Goal: Task Accomplishment & Management: Complete application form

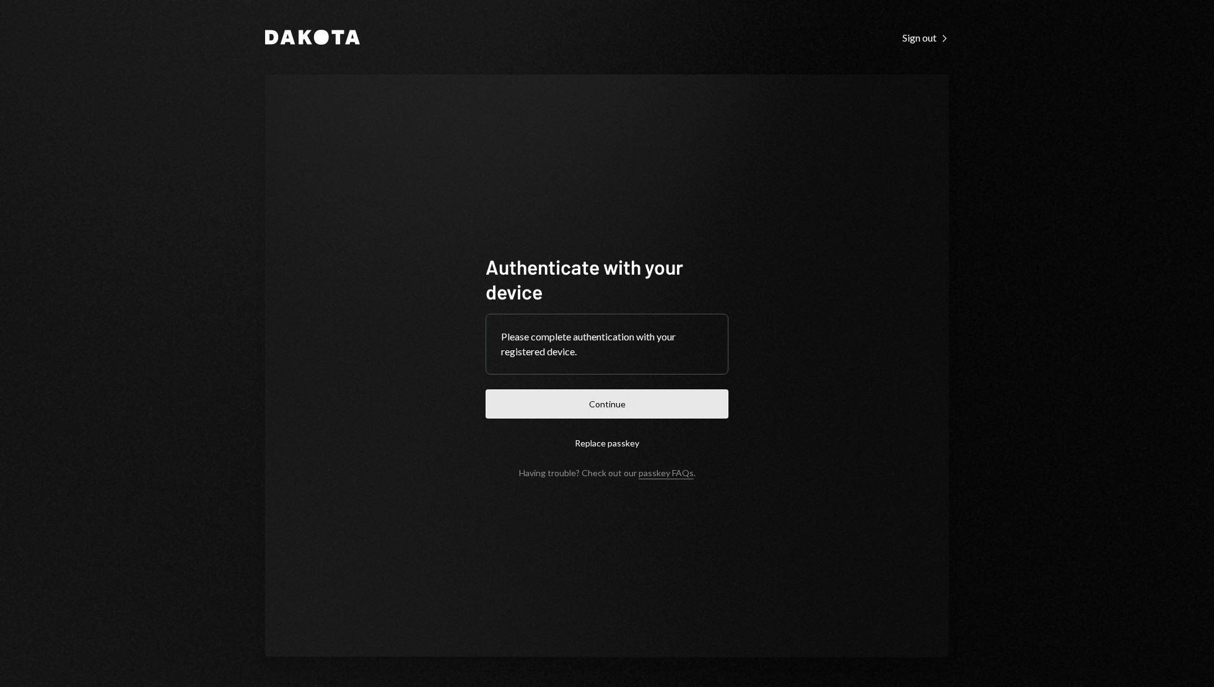
click at [607, 404] on button "Continue" at bounding box center [607, 403] width 243 height 29
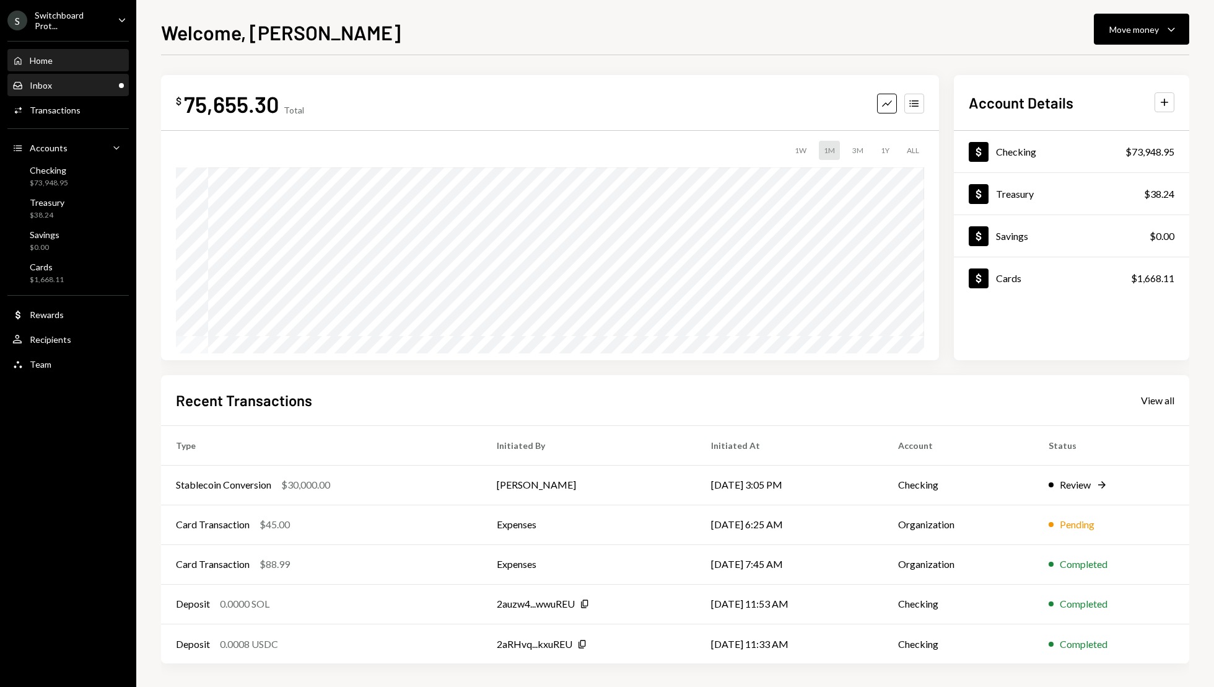
click at [59, 91] on div "Inbox Inbox" at bounding box center [68, 85] width 112 height 21
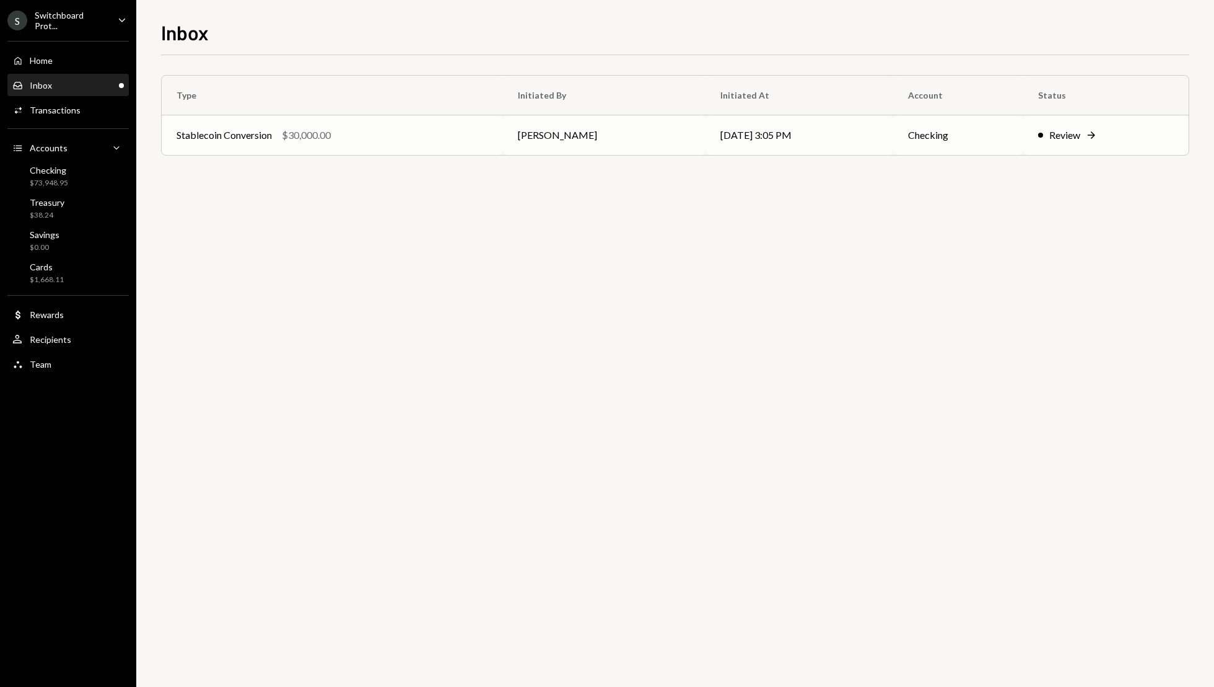
click at [1058, 131] on div "Review" at bounding box center [1065, 135] width 31 height 15
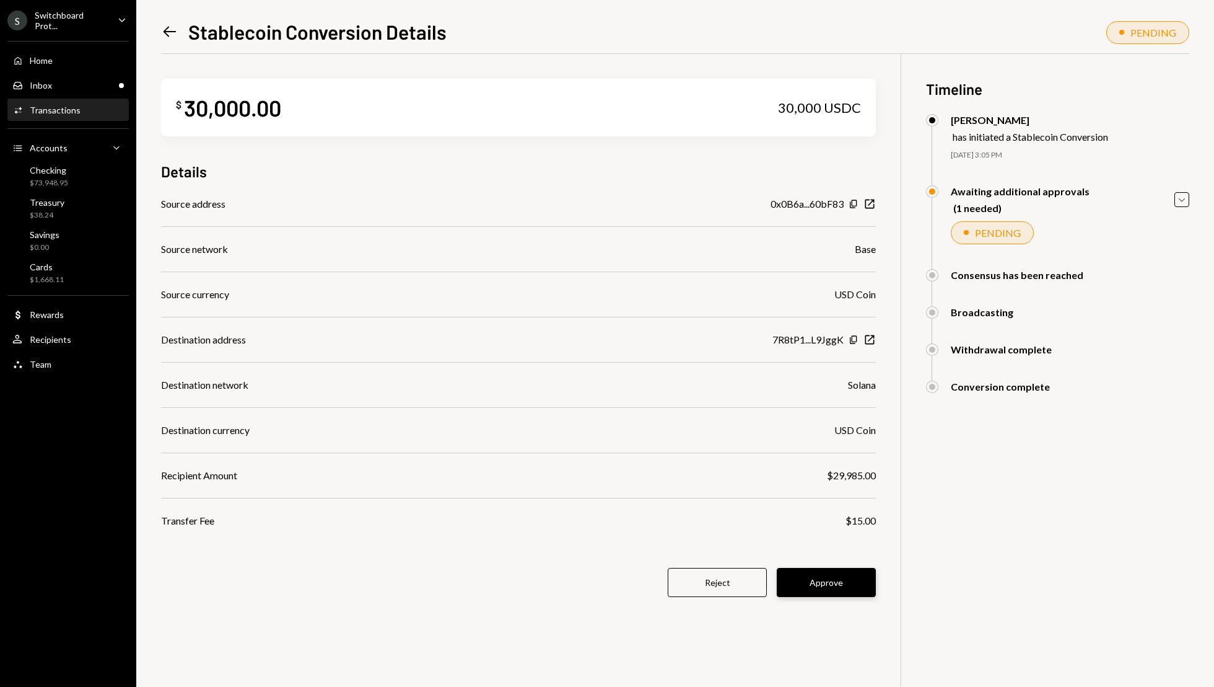
click at [832, 579] on button "Approve" at bounding box center [826, 582] width 99 height 29
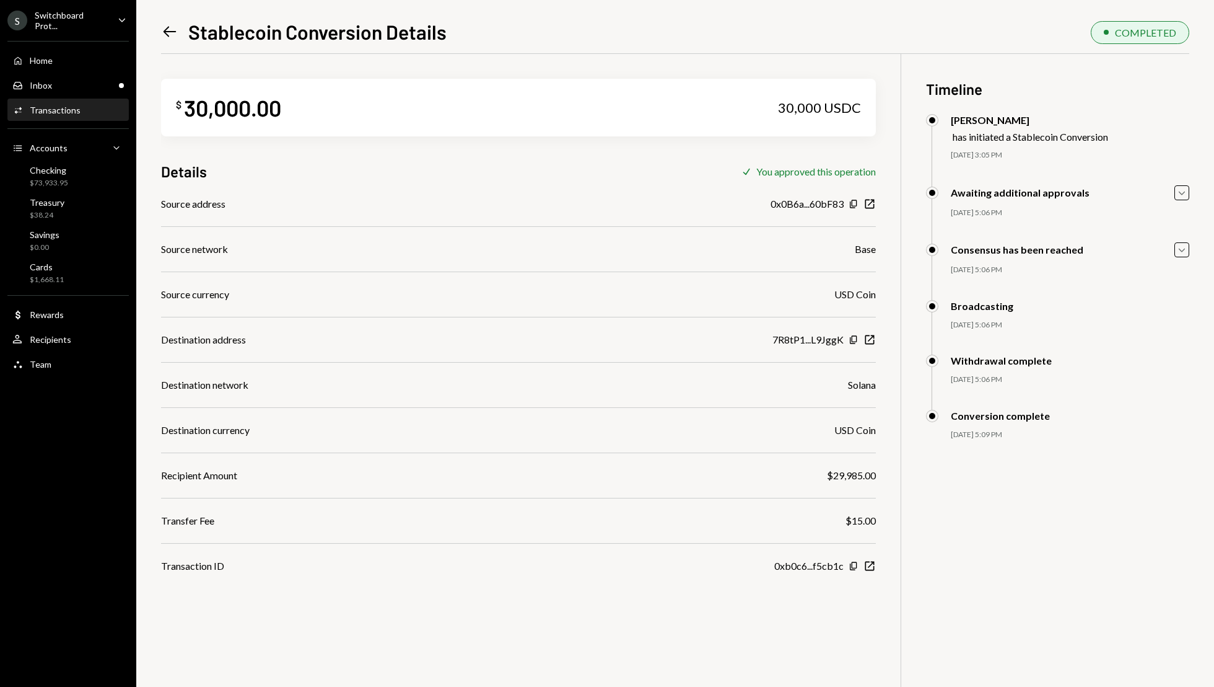
click at [167, 27] on icon at bounding box center [170, 32] width 13 height 11
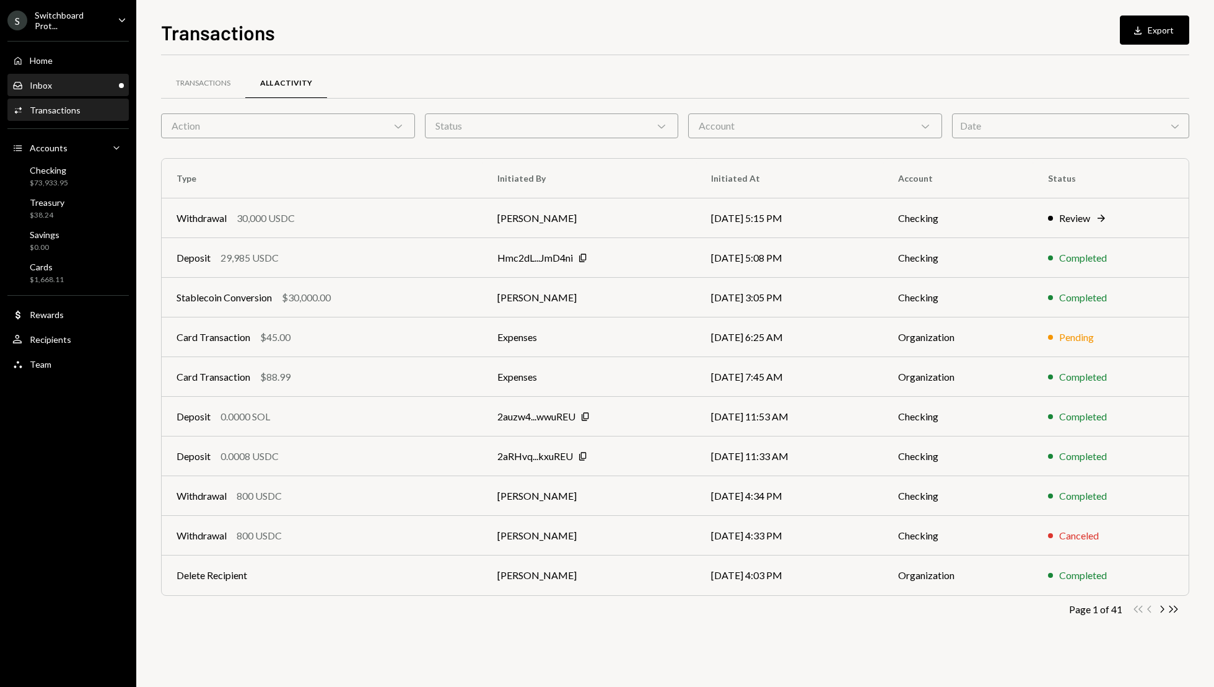
click at [57, 92] on div "Inbox Inbox" at bounding box center [68, 85] width 112 height 21
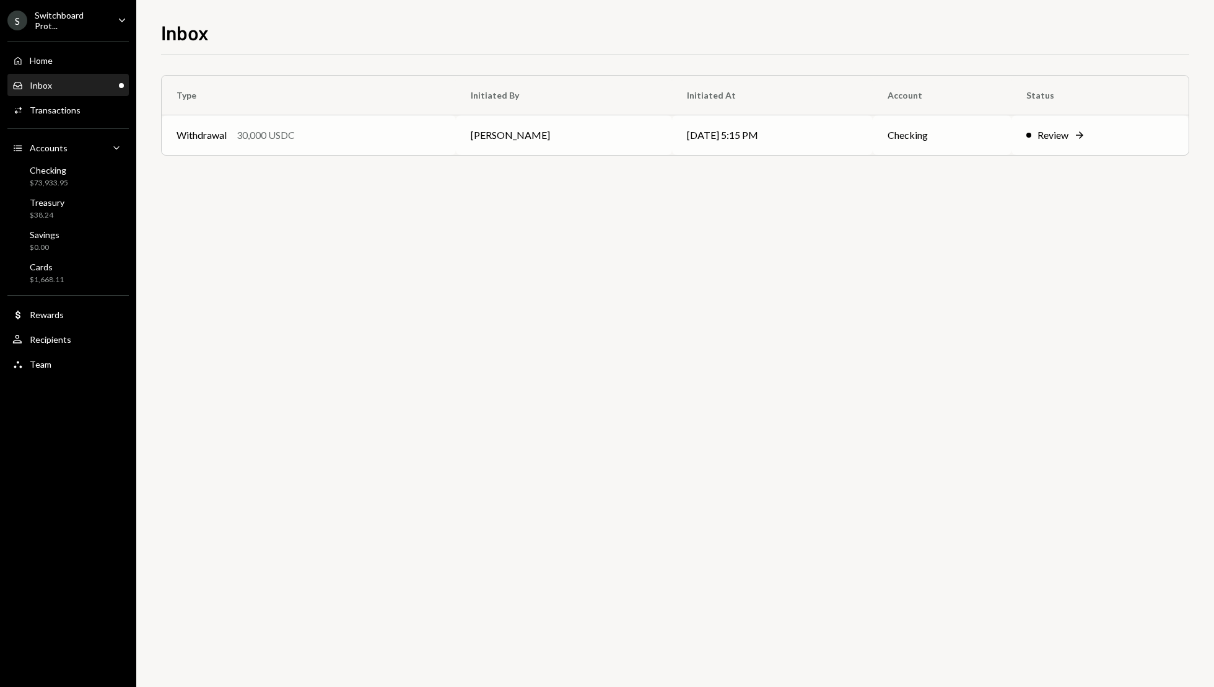
click at [1046, 139] on div "Review" at bounding box center [1053, 135] width 31 height 15
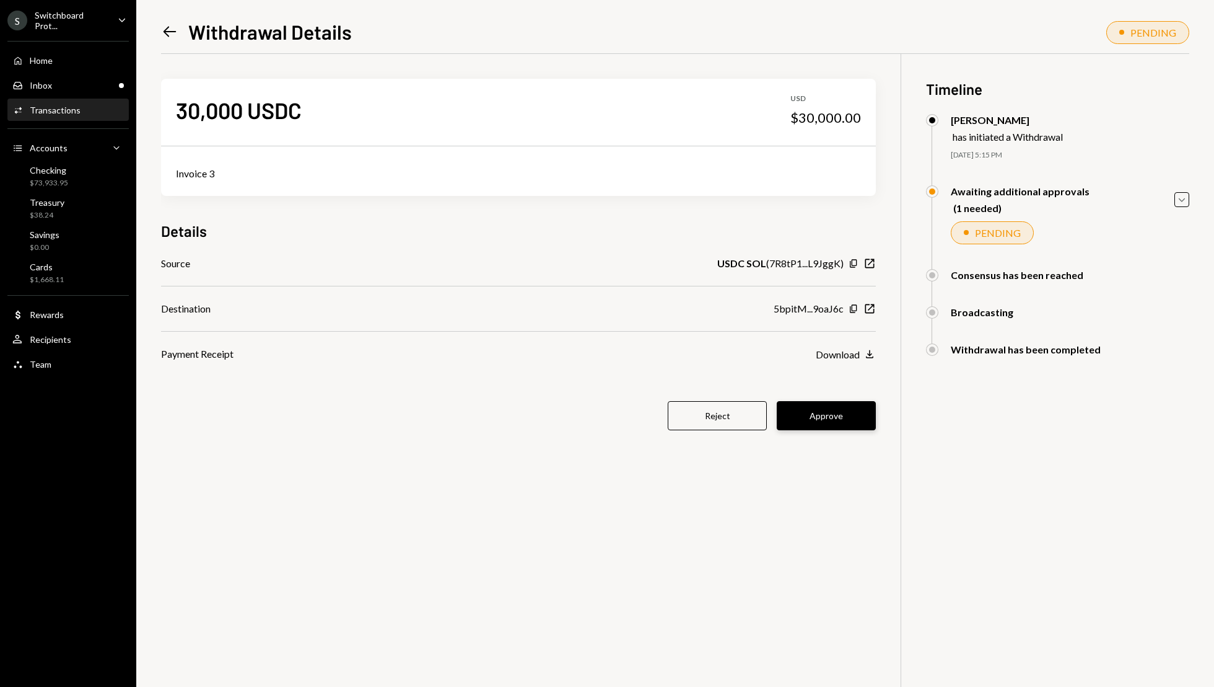
click at [822, 421] on button "Approve" at bounding box center [826, 415] width 99 height 29
